Goal: Transaction & Acquisition: Purchase product/service

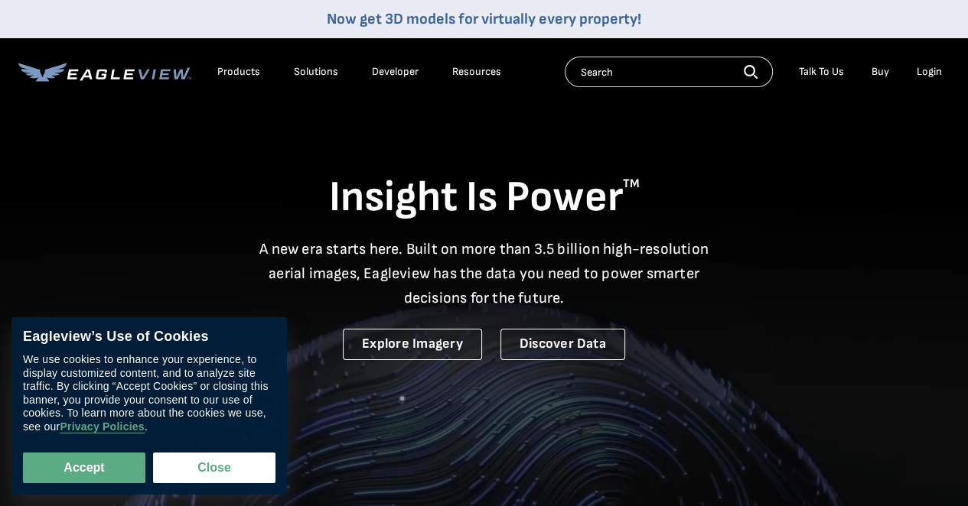
click at [931, 72] on div "Login" at bounding box center [928, 72] width 25 height 14
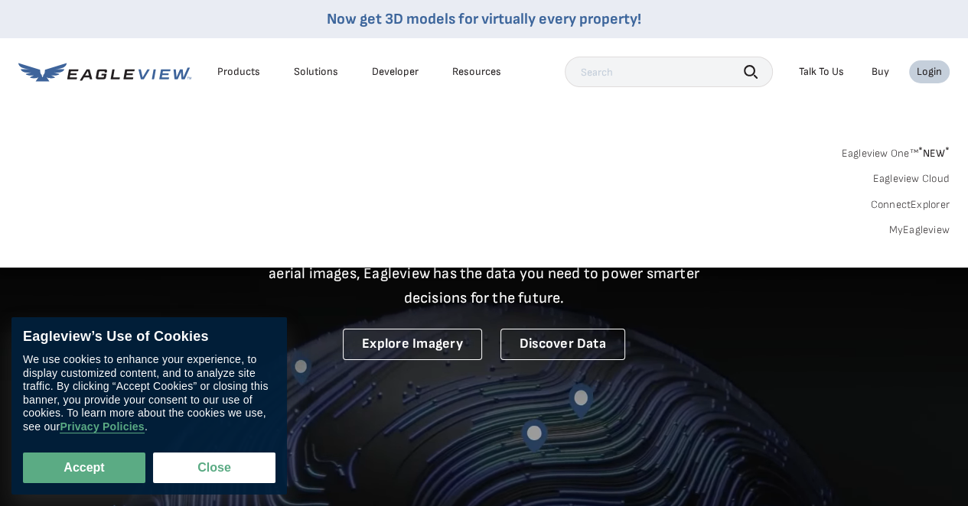
click at [917, 228] on link "MyEagleview" at bounding box center [918, 230] width 61 height 14
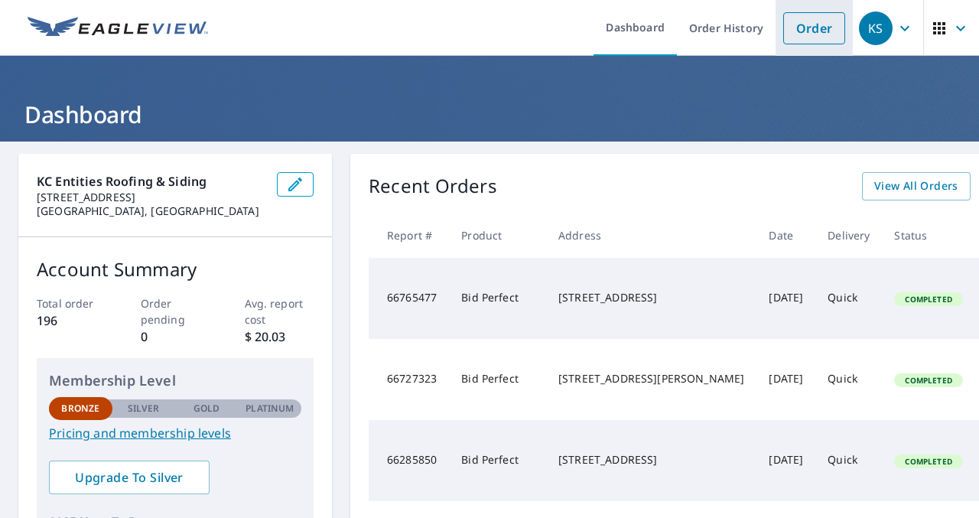
click at [791, 25] on link "Order" at bounding box center [814, 28] width 62 height 32
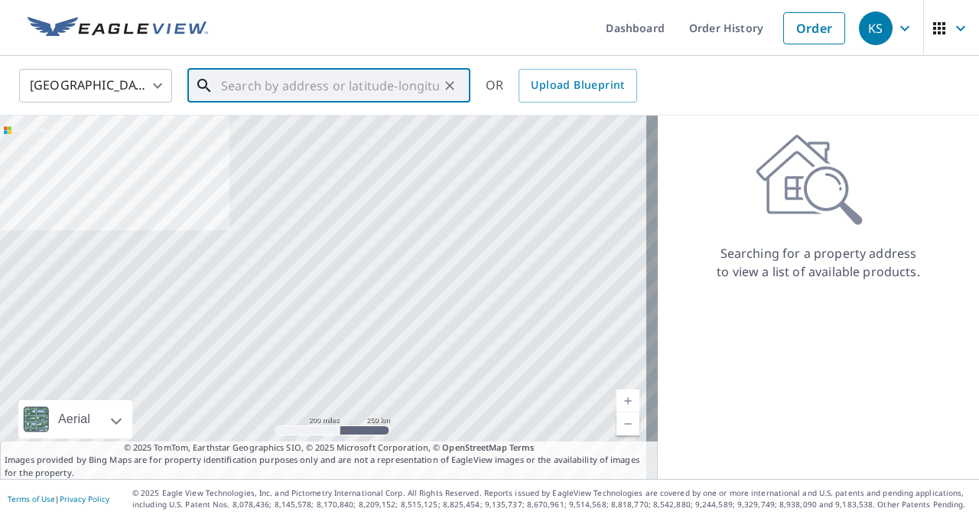
click at [275, 86] on input "text" at bounding box center [330, 85] width 218 height 43
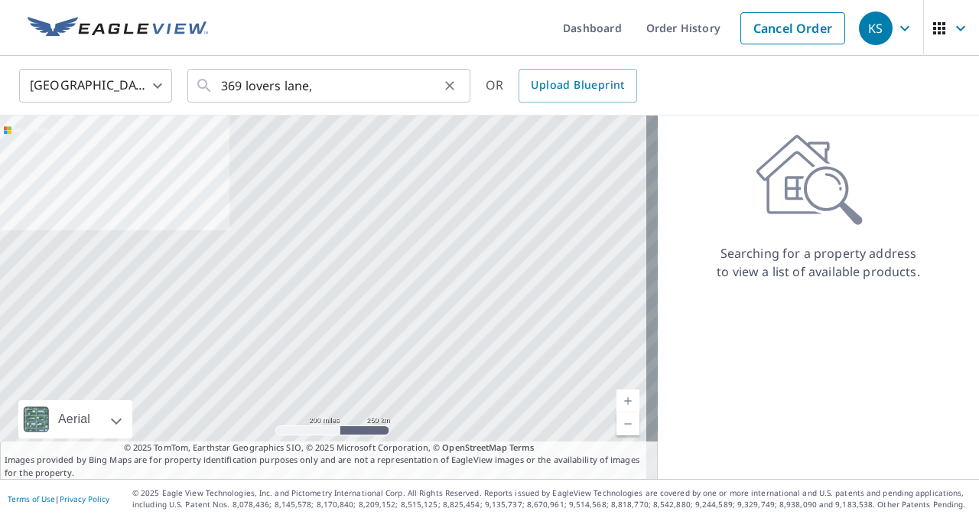
drag, startPoint x: 297, startPoint y: 132, endPoint x: 350, endPoint y: 73, distance: 78.5
click at [360, 61] on div "[GEOGRAPHIC_DATA] [GEOGRAPHIC_DATA] ​ [STREET_ADDRESS], ​ OR Upload Blueprint" at bounding box center [489, 86] width 979 height 60
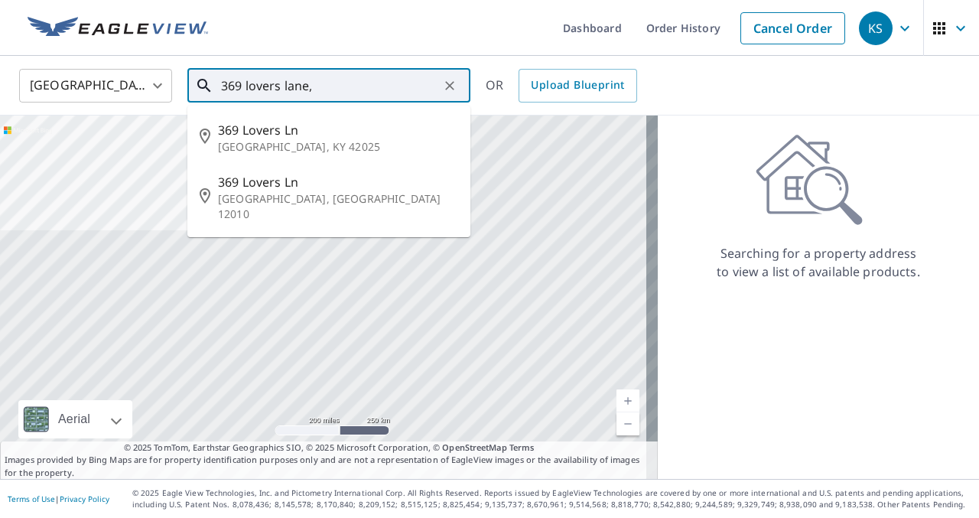
click at [333, 89] on input "369 lovers lane," at bounding box center [330, 85] width 218 height 43
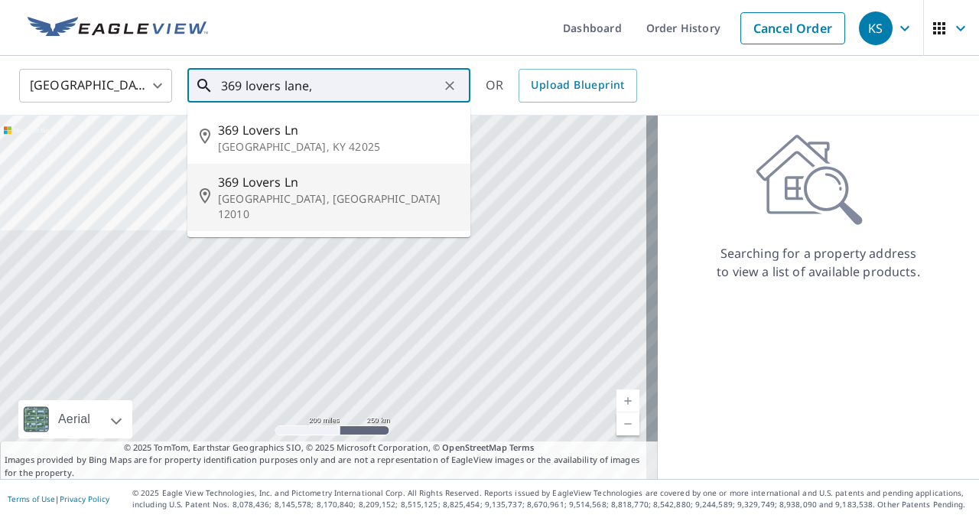
click at [252, 193] on p "[GEOGRAPHIC_DATA], [GEOGRAPHIC_DATA] 12010" at bounding box center [338, 206] width 240 height 31
type input "[STREET_ADDRESS]"
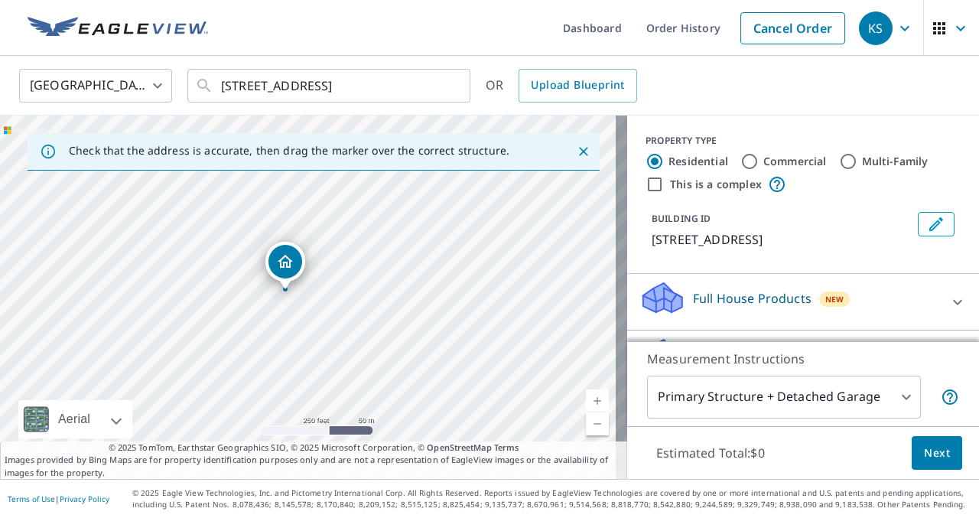
click at [927, 448] on span "Next" at bounding box center [937, 453] width 26 height 19
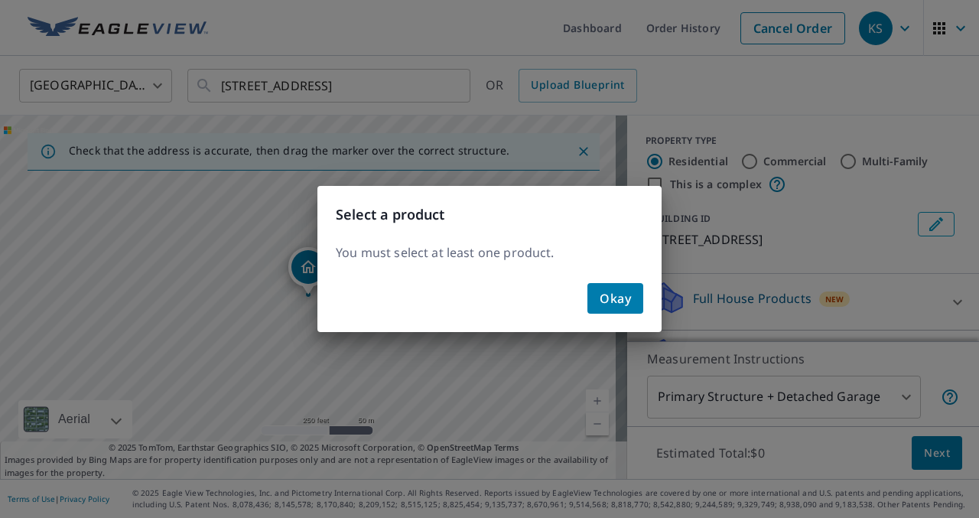
click at [617, 308] on button "Okay" at bounding box center [615, 298] width 56 height 31
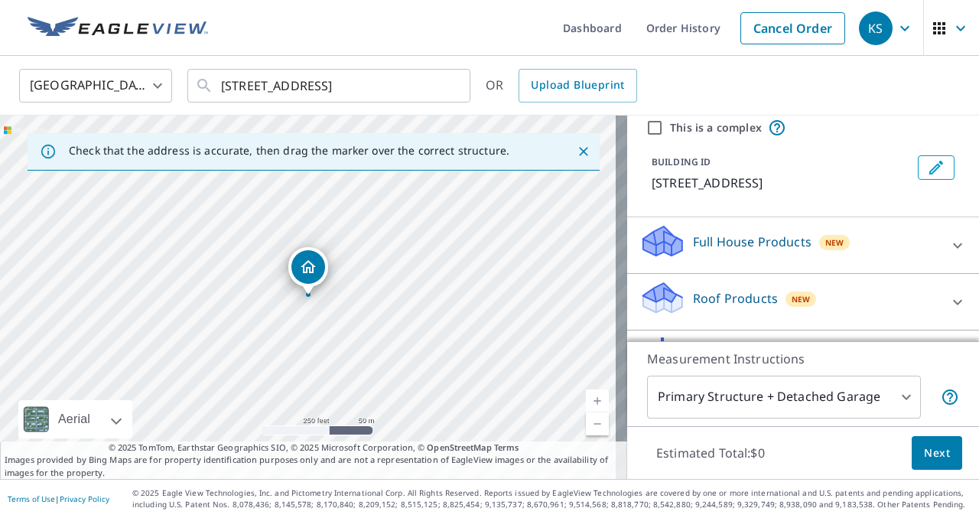
scroll to position [158, 0]
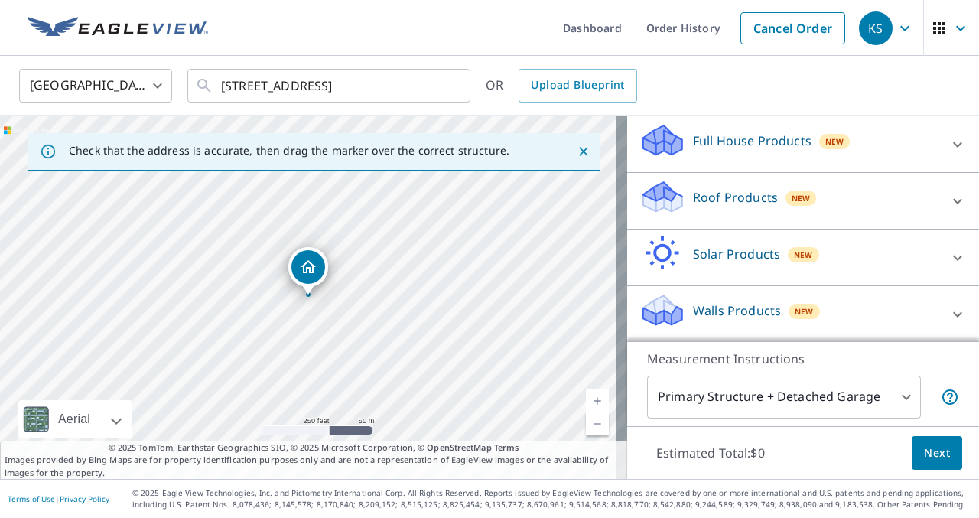
click at [948, 197] on icon at bounding box center [957, 201] width 18 height 18
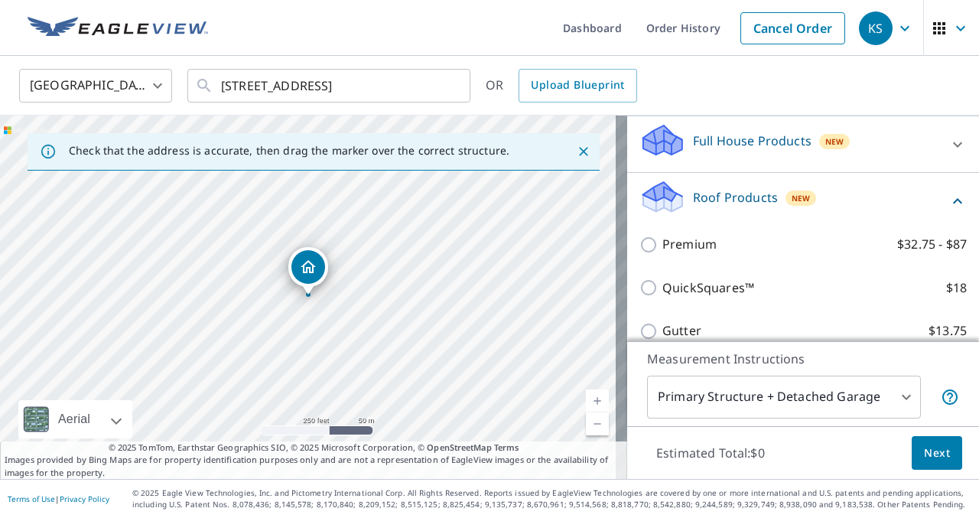
scroll to position [311, 0]
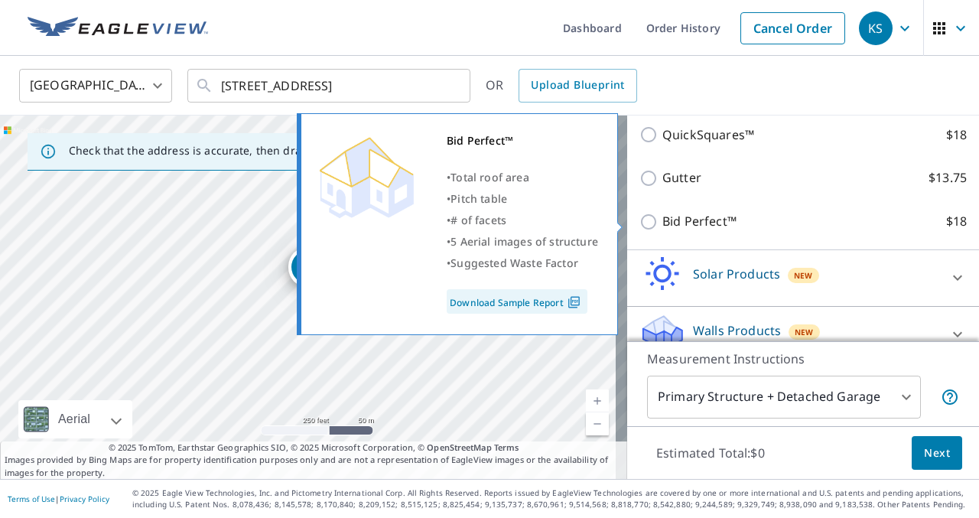
click at [662, 219] on p "Bid Perfect™" at bounding box center [699, 221] width 74 height 19
click at [662, 219] on input "Bid Perfect™ $18" at bounding box center [650, 222] width 23 height 18
checkbox input "true"
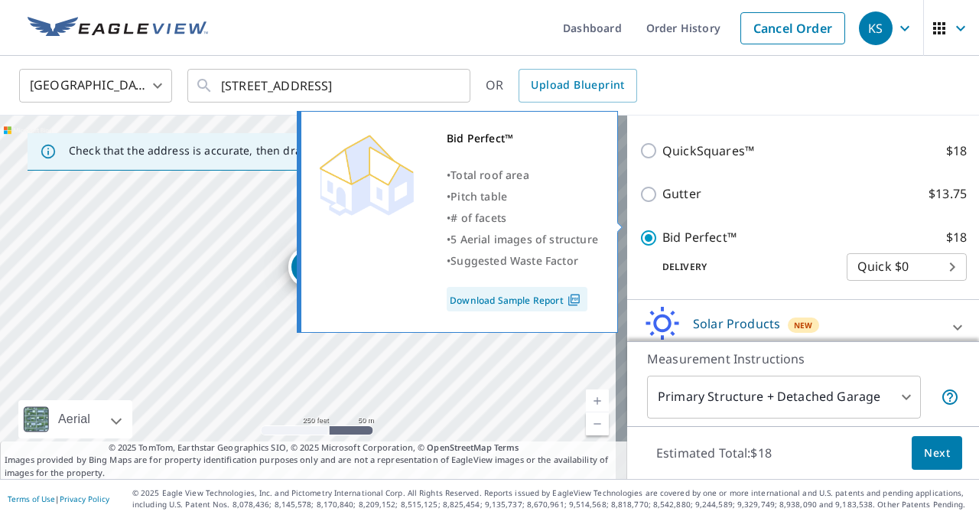
scroll to position [327, 0]
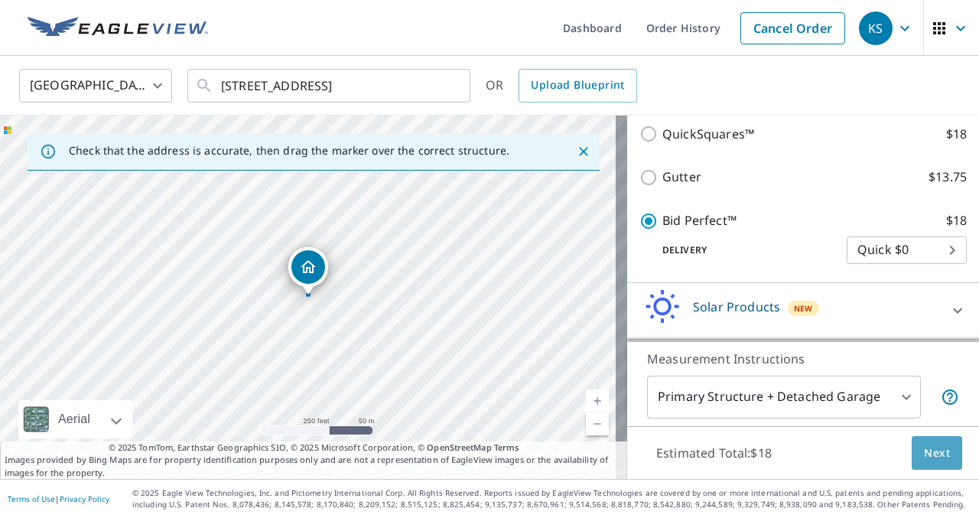
click at [934, 451] on span "Next" at bounding box center [937, 453] width 26 height 19
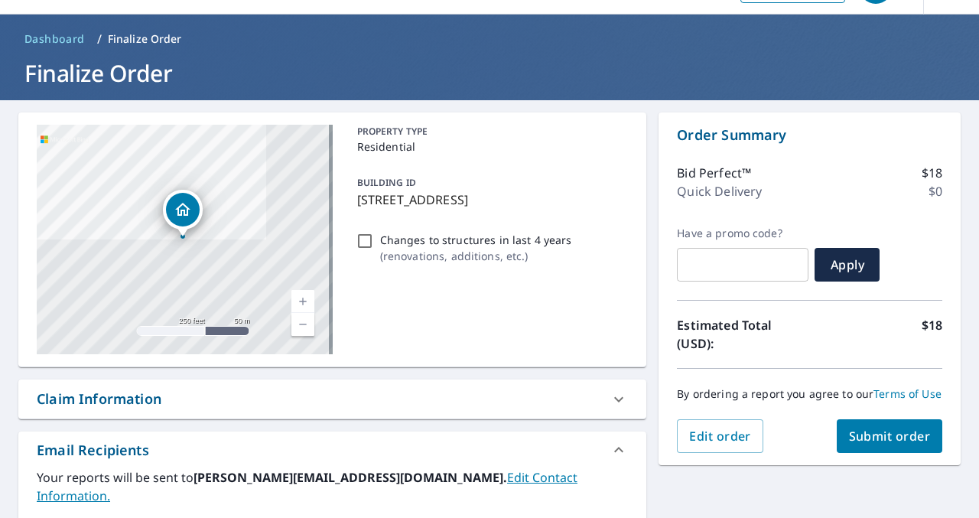
scroll to position [76, 0]
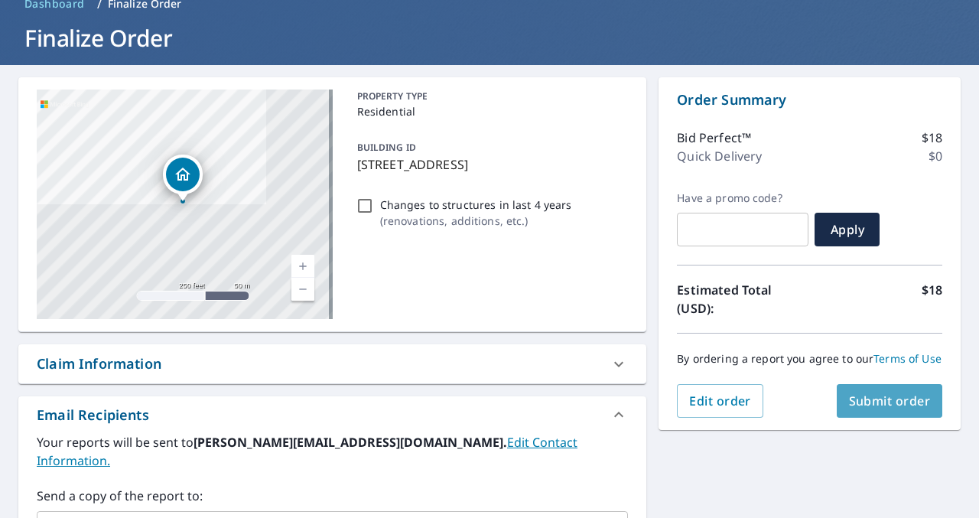
click at [875, 409] on span "Submit order" at bounding box center [890, 400] width 82 height 17
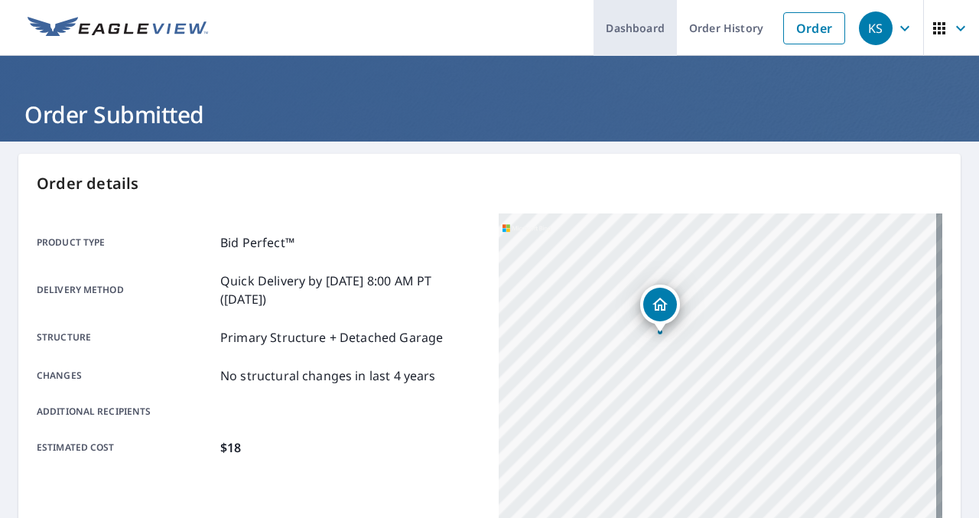
click at [628, 24] on link "Dashboard" at bounding box center [635, 28] width 83 height 56
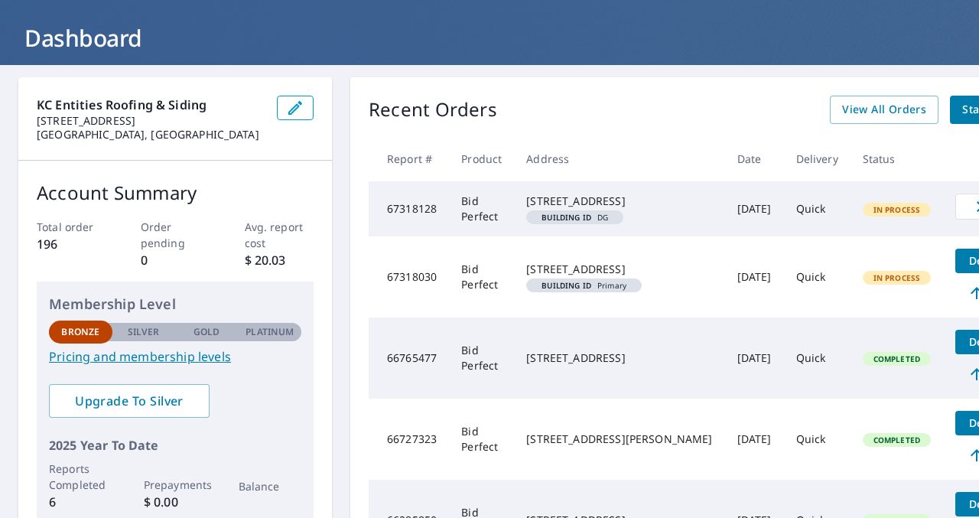
scroll to position [76, 40]
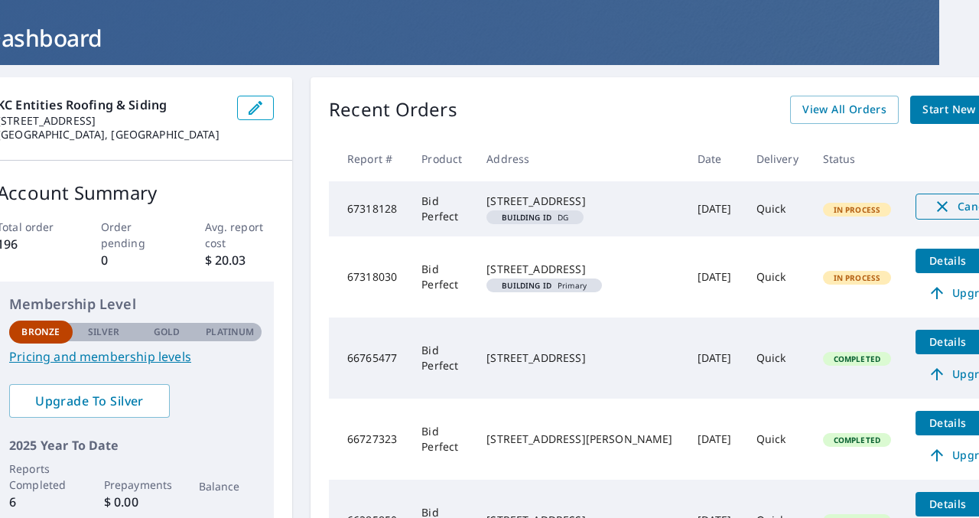
click at [933, 207] on icon "button" at bounding box center [942, 206] width 18 height 18
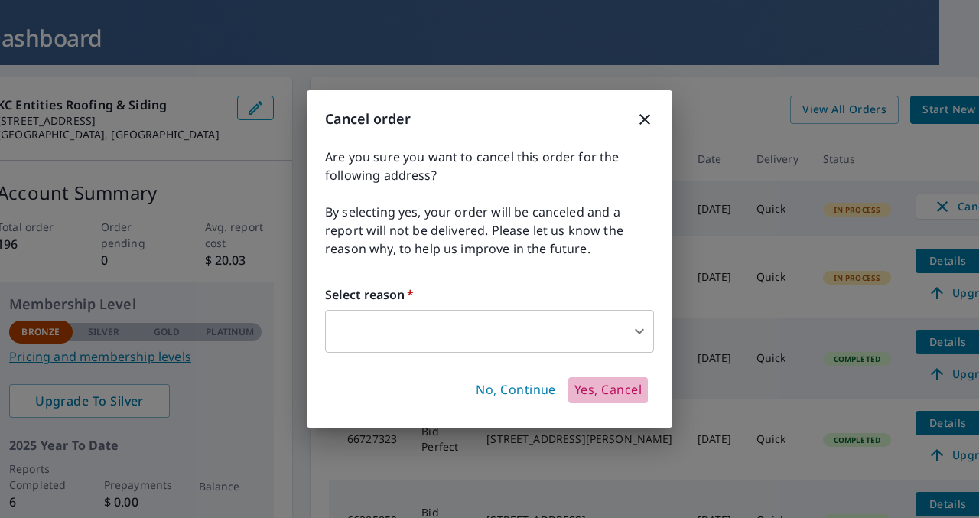
drag, startPoint x: 626, startPoint y: 385, endPoint x: 622, endPoint y: 363, distance: 22.7
click at [626, 385] on span "Yes, Cancel" at bounding box center [607, 390] width 67 height 17
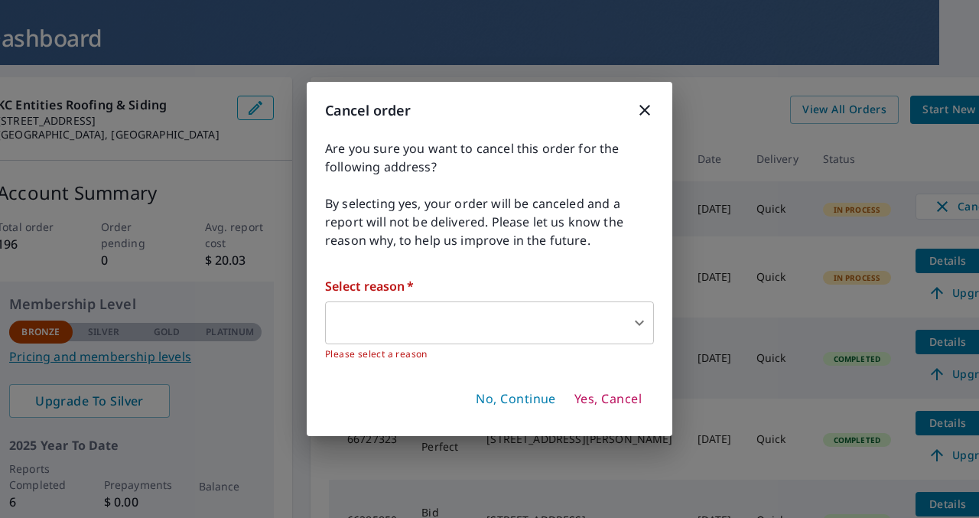
click at [639, 321] on body "KS KS Dashboard Order History Order KS Dashboard KC Entities Roofing & Siding […" at bounding box center [489, 259] width 979 height 518
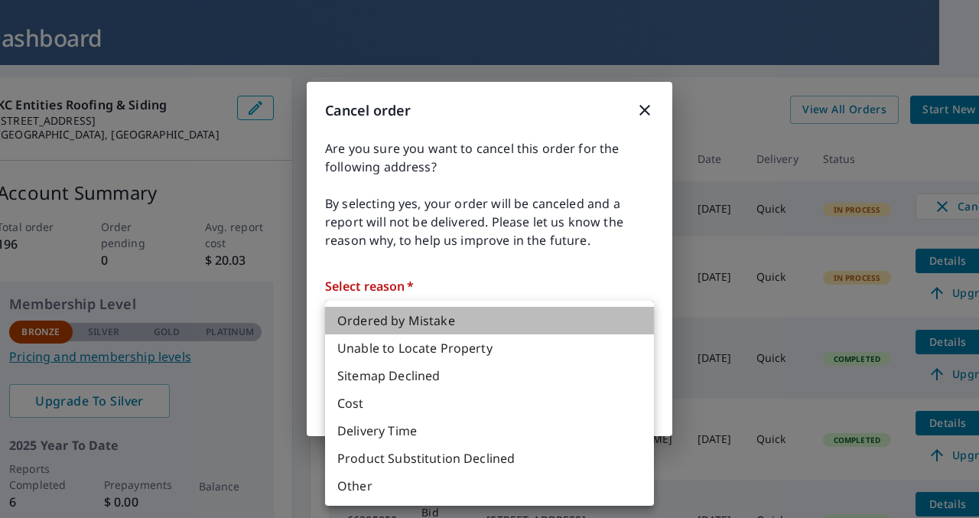
click at [407, 323] on li "Ordered by Mistake" at bounding box center [489, 321] width 329 height 28
type input "30"
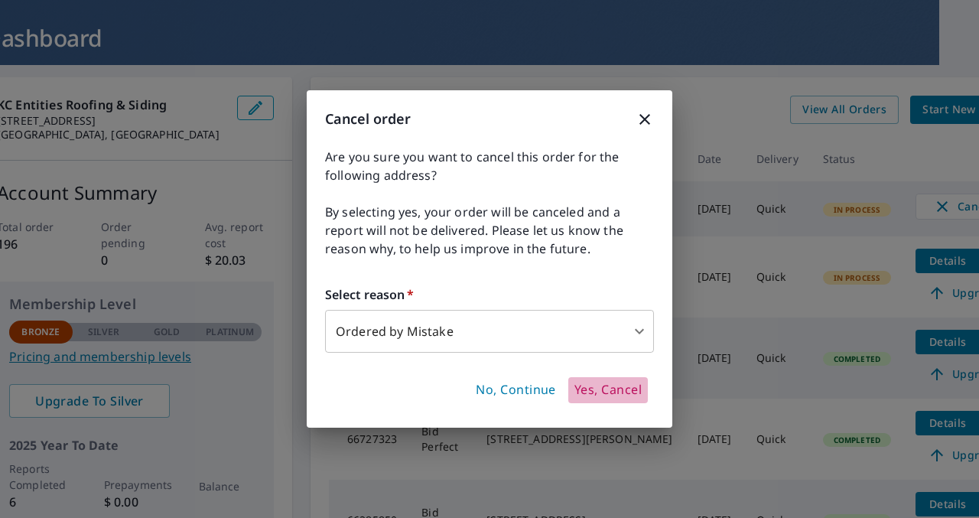
click at [606, 387] on span "Yes, Cancel" at bounding box center [607, 390] width 67 height 17
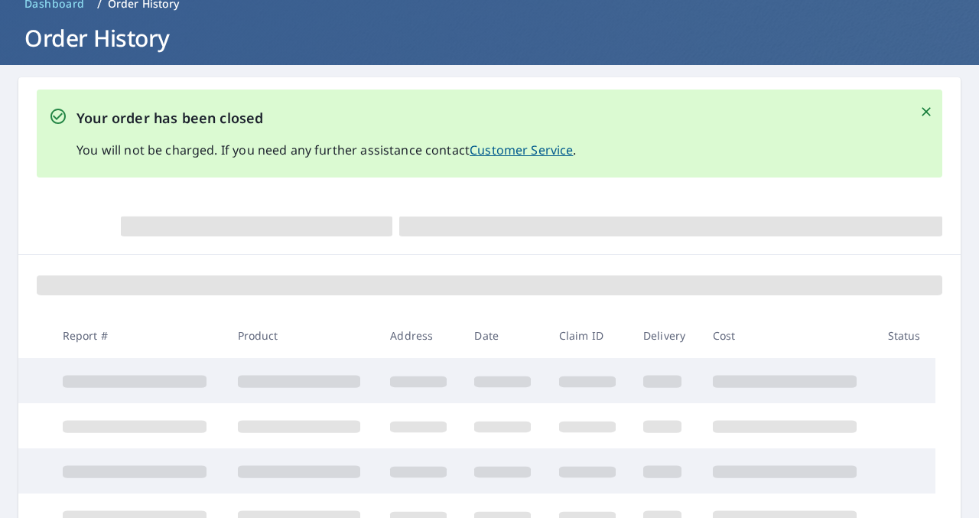
scroll to position [76, 0]
click at [919, 111] on icon "Close" at bounding box center [926, 111] width 15 height 15
